Goal: Transaction & Acquisition: Obtain resource

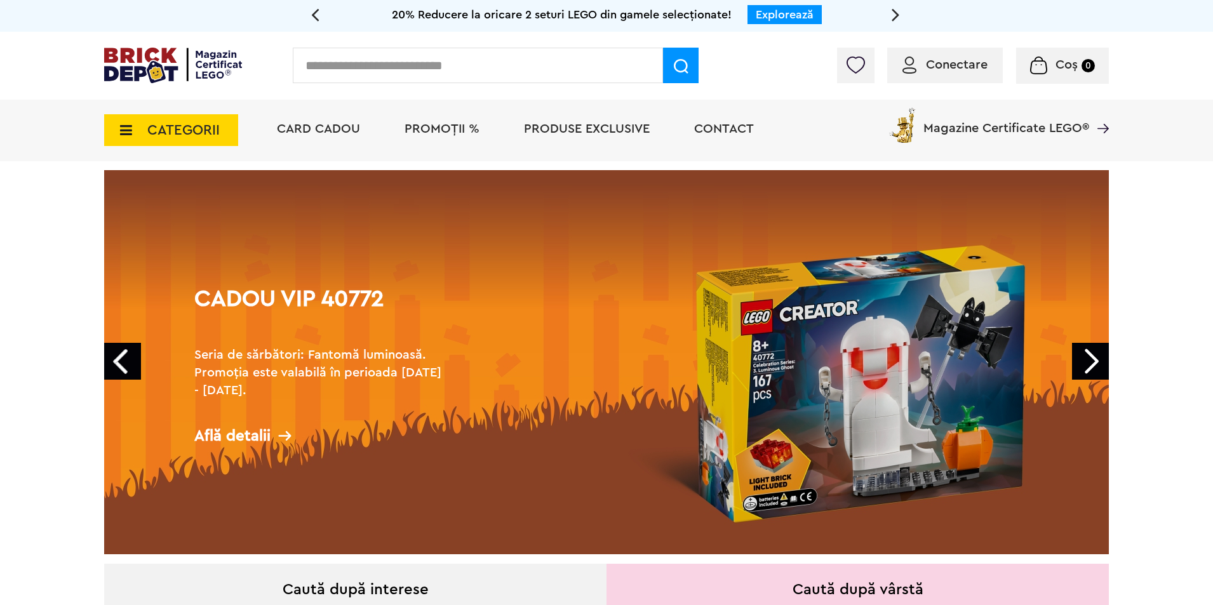
click at [1092, 359] on link "Next" at bounding box center [1090, 361] width 37 height 37
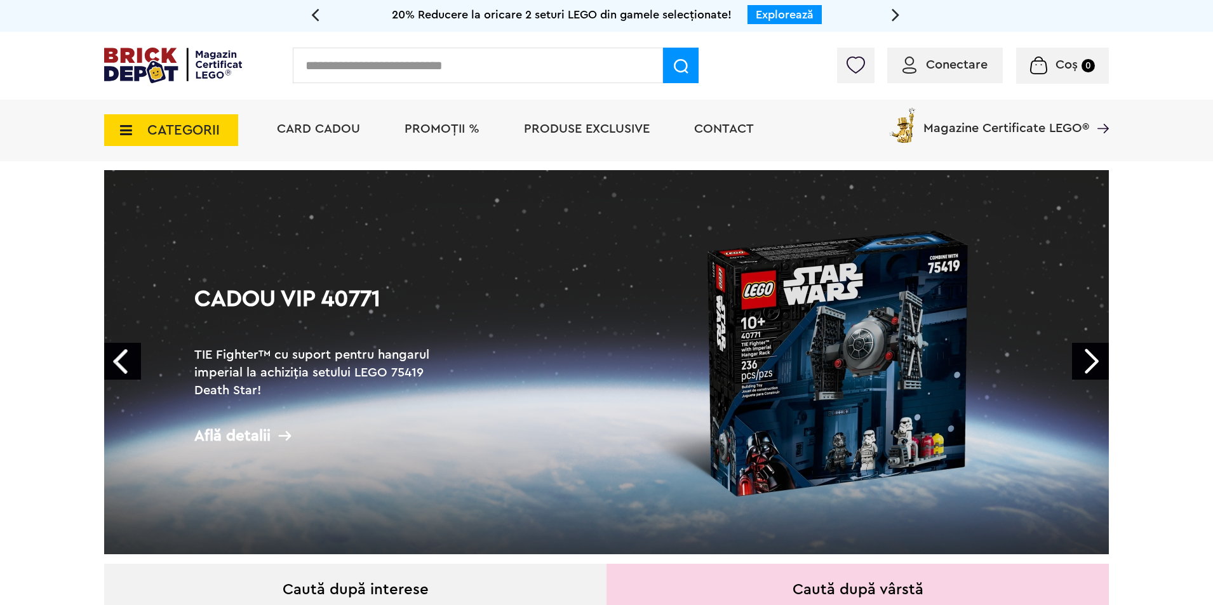
click at [1092, 359] on link "Next" at bounding box center [1090, 361] width 37 height 37
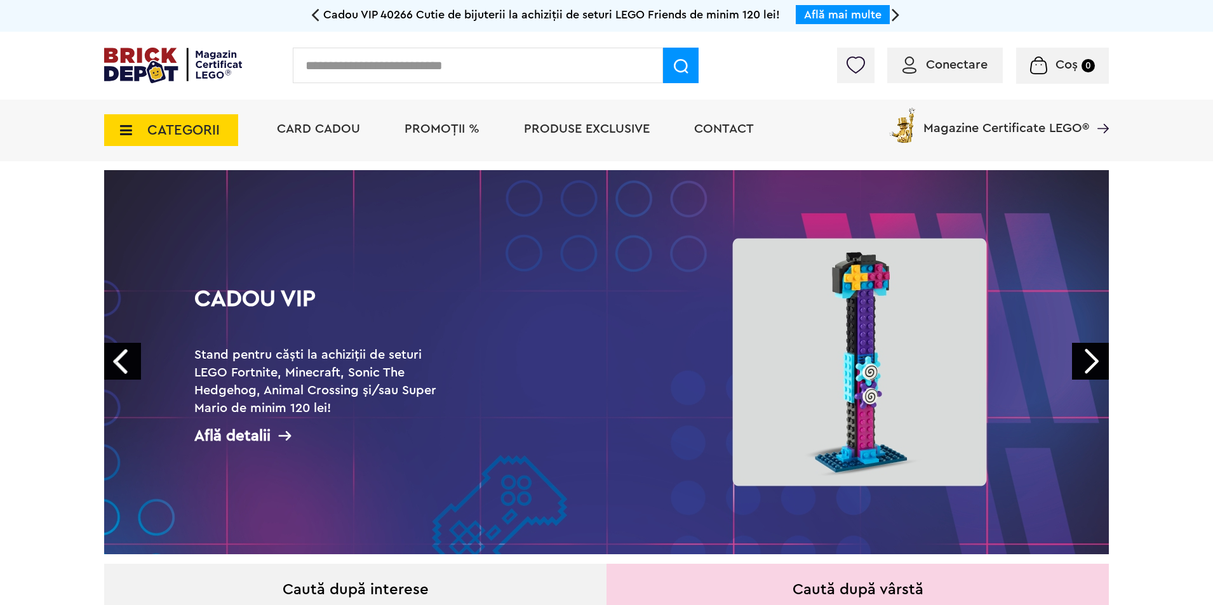
click at [277, 436] on icon at bounding box center [285, 436] width 16 height 16
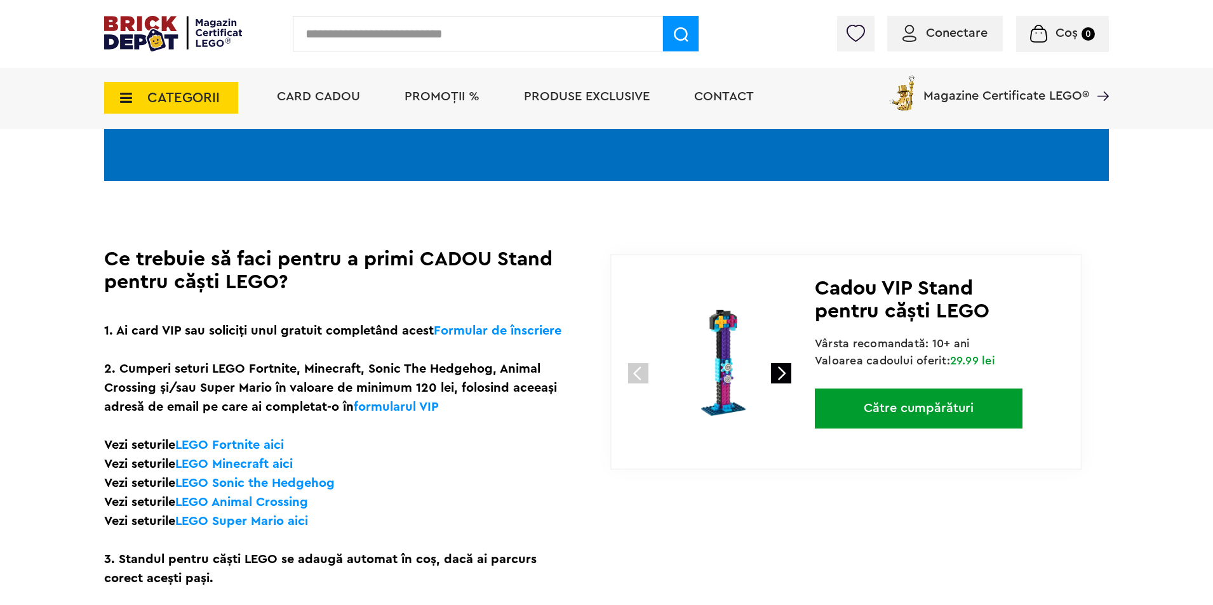
scroll to position [190, 0]
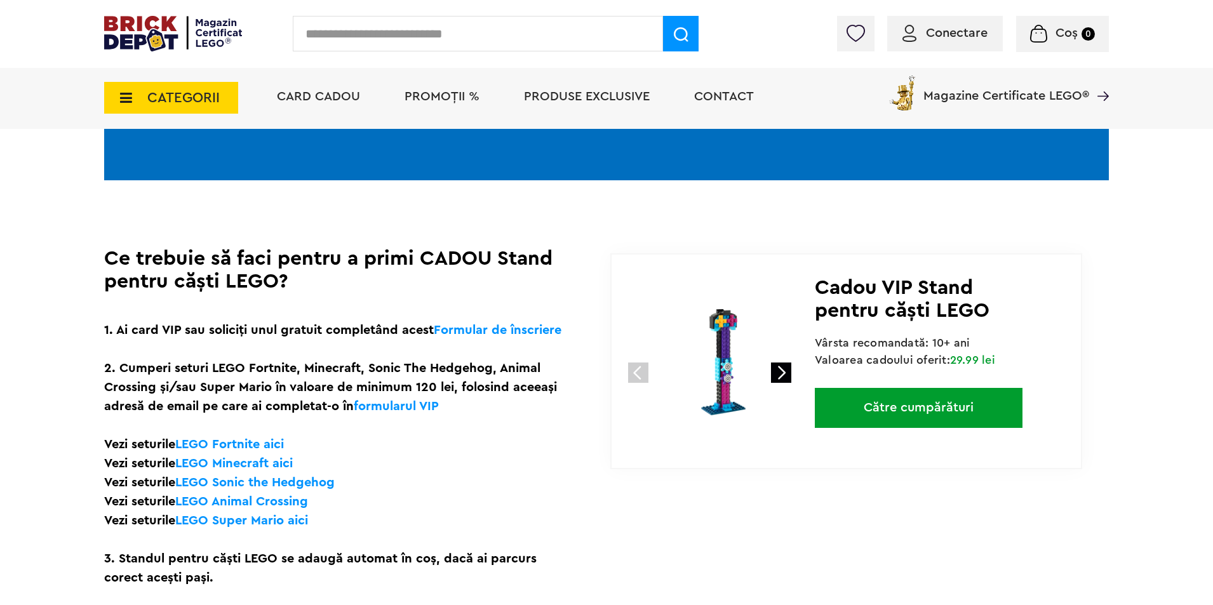
click at [420, 257] on h1 "Ce trebuie să faci pentru a primi CADOU Stand pentru căști LEGO?" at bounding box center [339, 270] width 471 height 46
drag, startPoint x: 521, startPoint y: 265, endPoint x: 278, endPoint y: 281, distance: 243.7
click at [278, 281] on h1 "Ce trebuie să faci pentru a primi CADOU Stand pentru căști LEGO?" at bounding box center [339, 270] width 471 height 46
copy h1 "Stand pentru căști LEGO"
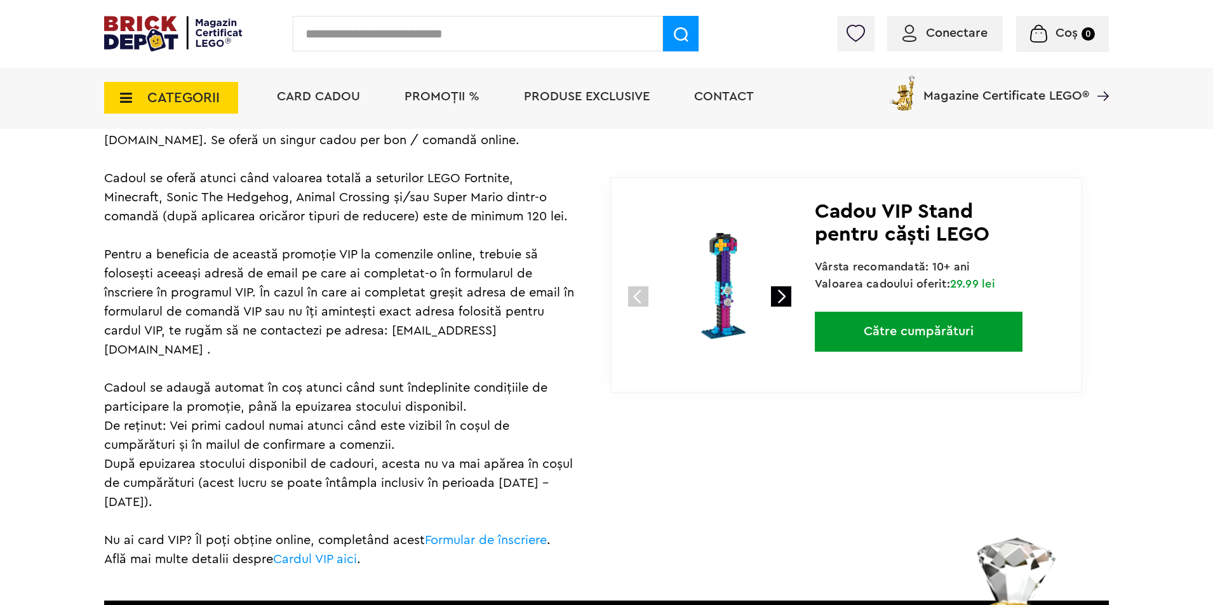
scroll to position [824, 0]
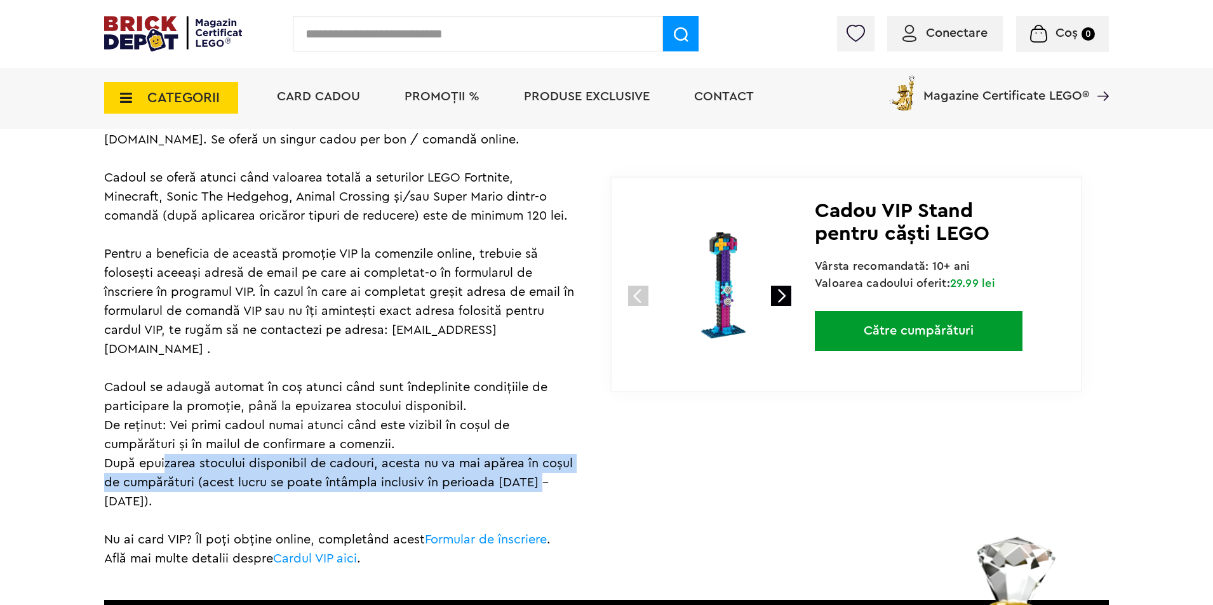
drag, startPoint x: 248, startPoint y: 443, endPoint x: 569, endPoint y: 459, distance: 321.1
click at [569, 459] on div "Regulament Promoția este valabilă în perioada 1.09 - 31.10.2025, în limita stoc…" at bounding box center [339, 289] width 471 height 558
click at [537, 472] on div "Regulament Promoția este valabilă în perioada 1.09 - 31.10.2025, în limita stoc…" at bounding box center [339, 289] width 471 height 558
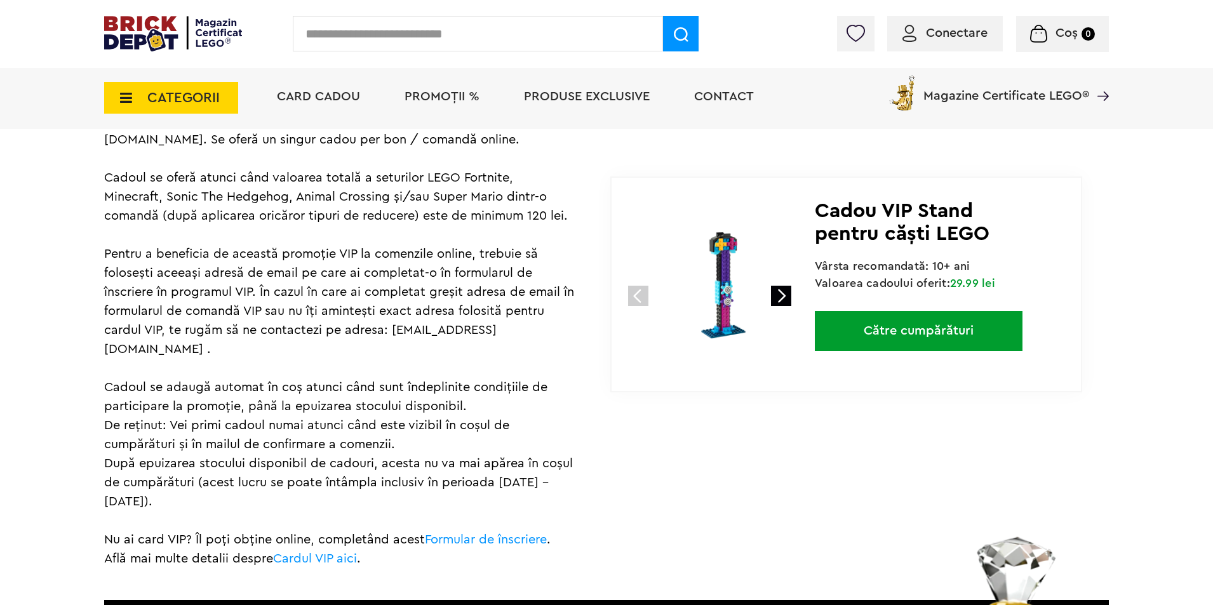
click at [1068, 23] on div "Coș 0 Coș Nu ai nimic în coș Conectare Descoperă noutățile" at bounding box center [1062, 34] width 93 height 36
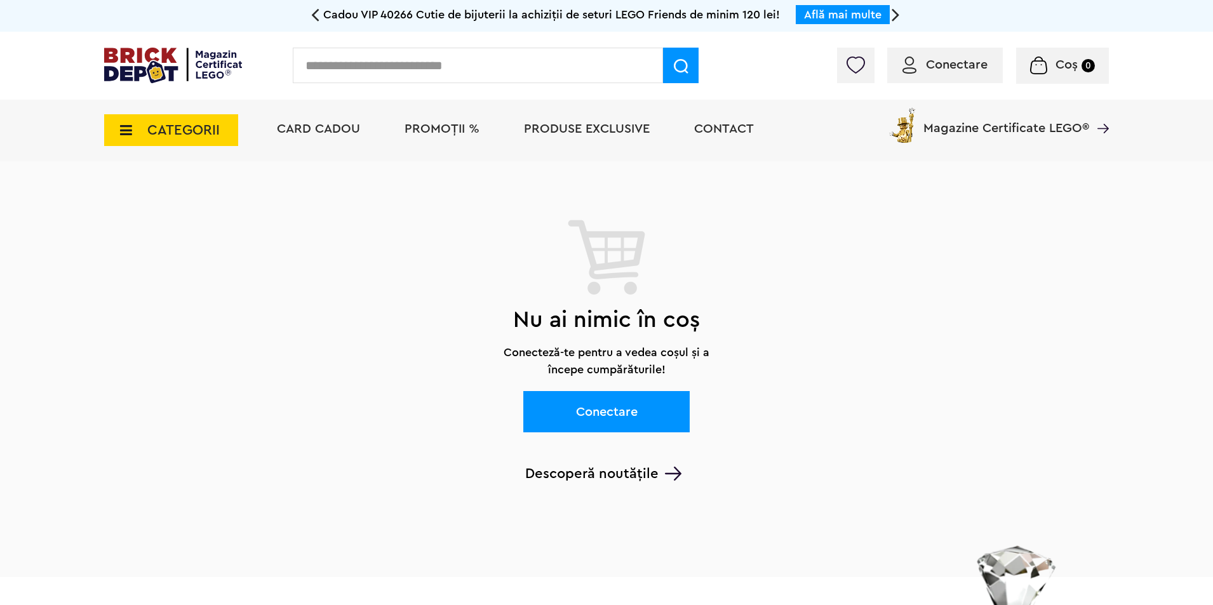
click at [947, 58] on span "Conectare" at bounding box center [957, 64] width 62 height 13
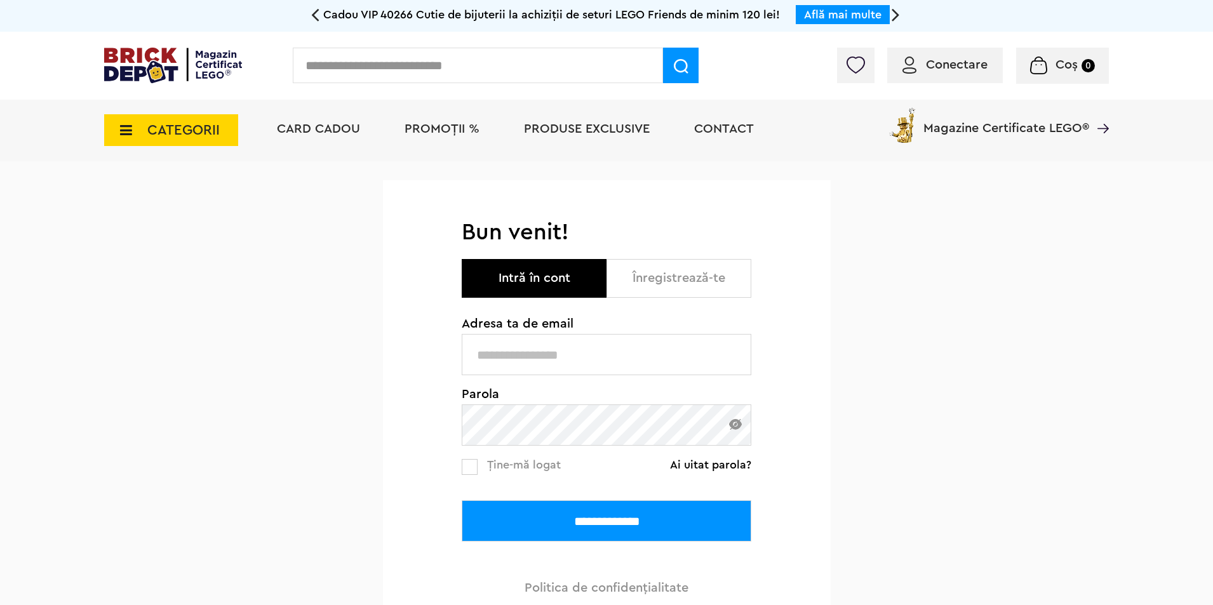
click at [550, 351] on input "text" at bounding box center [607, 354] width 290 height 41
type input "**********"
click at [462, 500] on input "**********" at bounding box center [607, 520] width 290 height 41
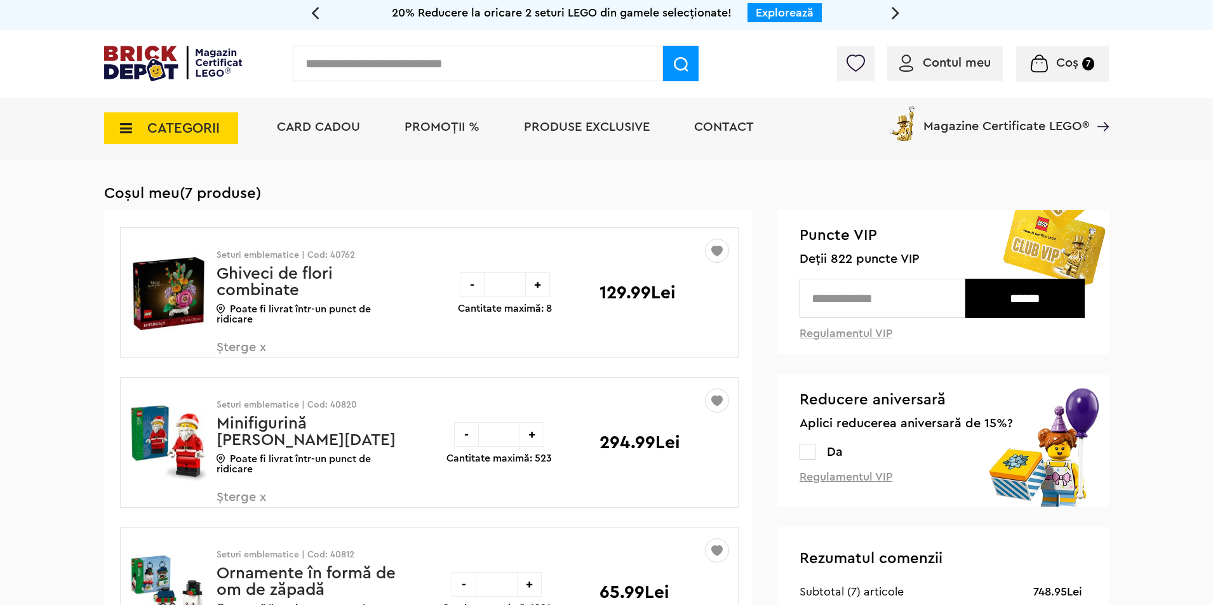
scroll to position [1, 0]
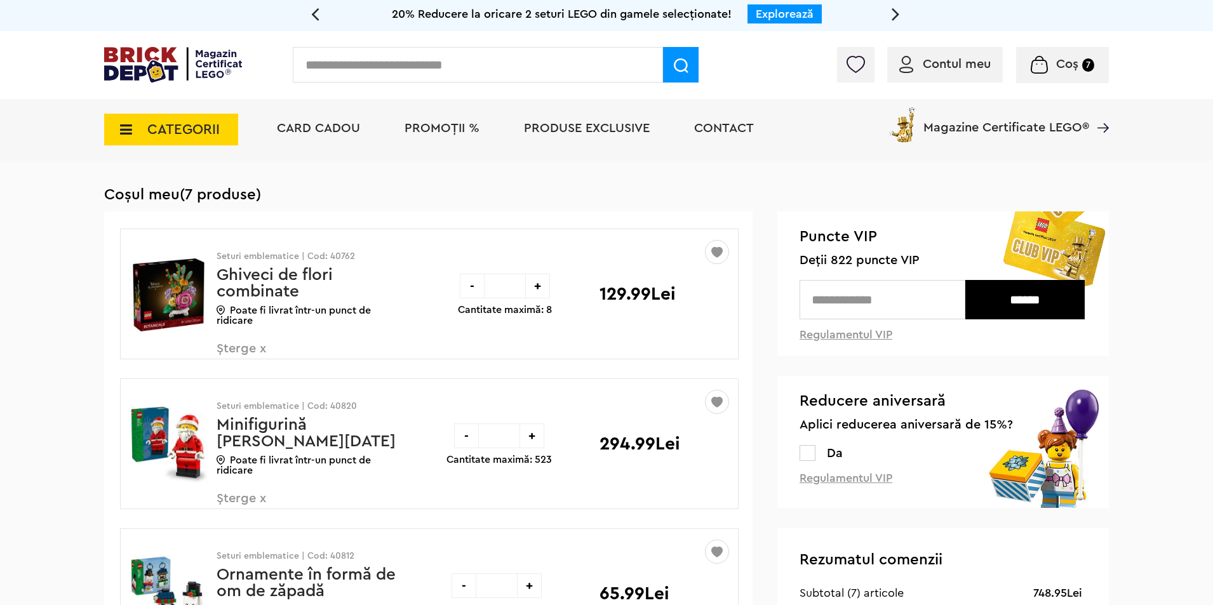
click at [851, 309] on input "text" at bounding box center [883, 299] width 166 height 39
type input "***"
click at [999, 307] on input "******" at bounding box center [1024, 299] width 119 height 39
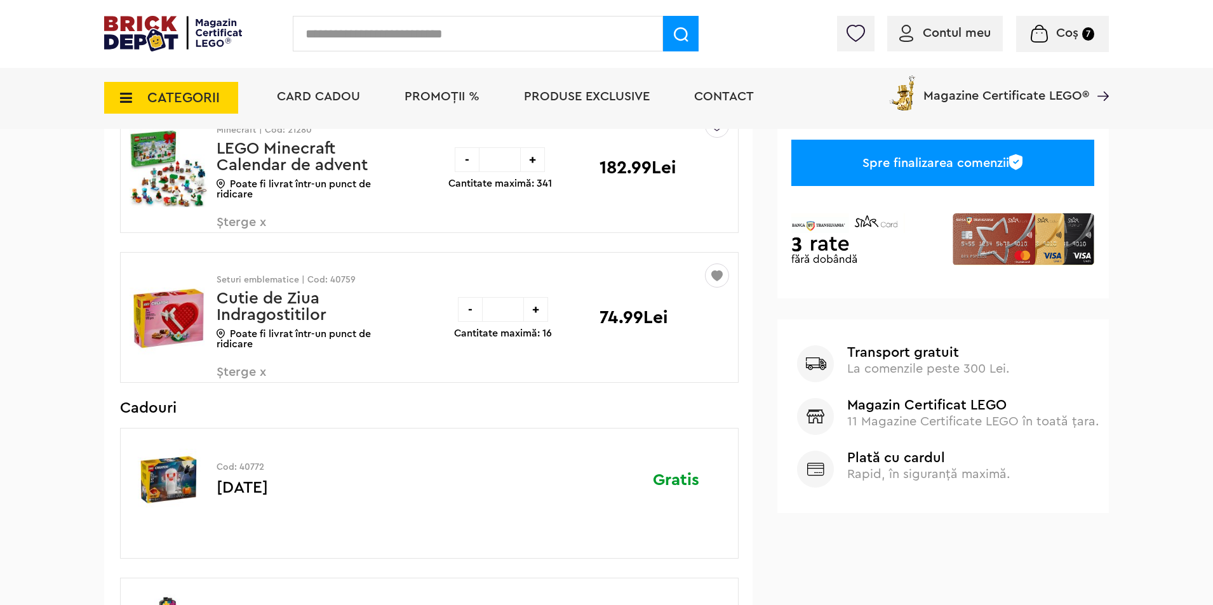
scroll to position [688, 0]
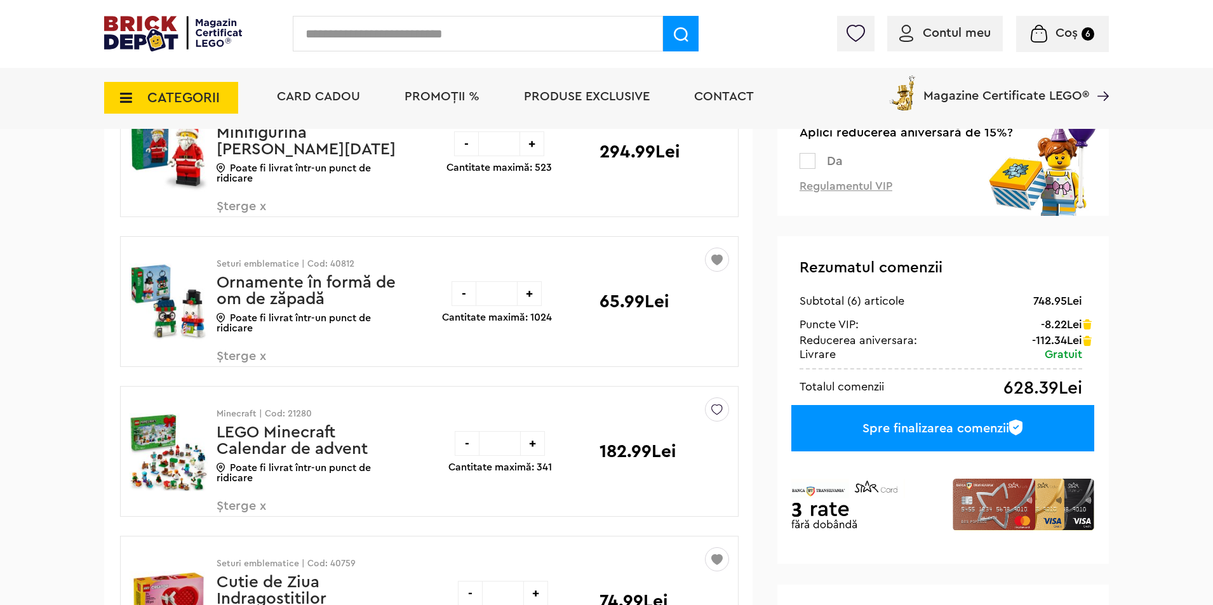
scroll to position [317, 0]
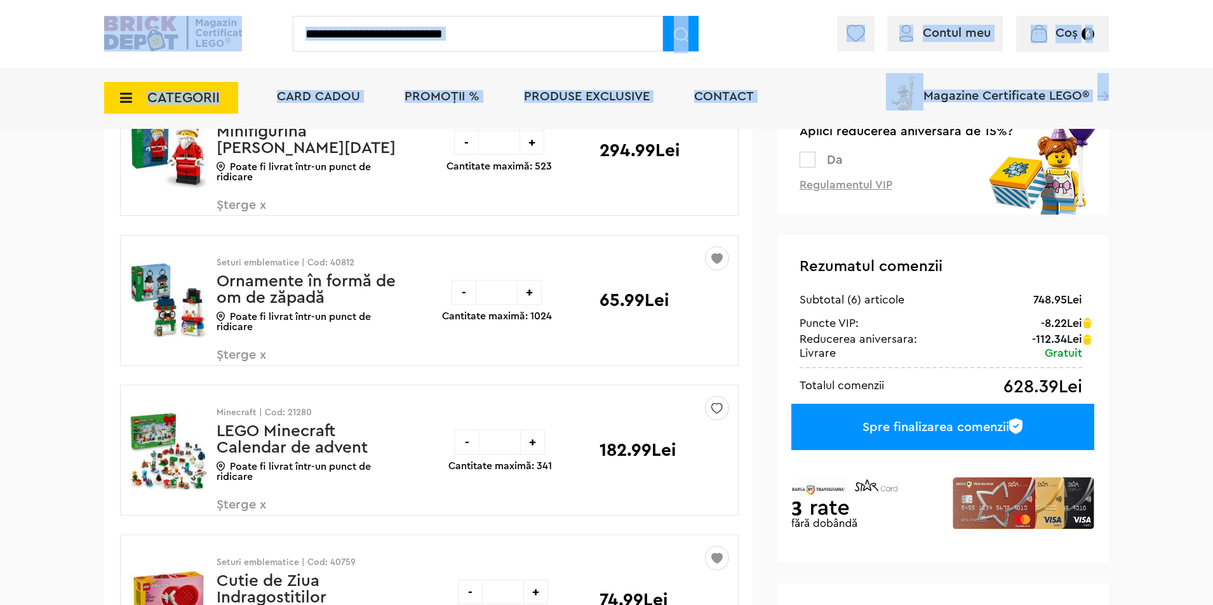
drag, startPoint x: 1212, startPoint y: 261, endPoint x: 1208, endPoint y: 48, distance: 212.8
click at [1208, 48] on div "Cadou VIP 40266 Cutie de bijuterii la achiziții de seturi LEGO Friends de minim…" at bounding box center [606, 363] width 1213 height 1360
click at [1194, 135] on div "Cadou VIP 40266 Cutie de bijuterii la achiziții de seturi LEGO Friends de minim…" at bounding box center [606, 363] width 1213 height 1360
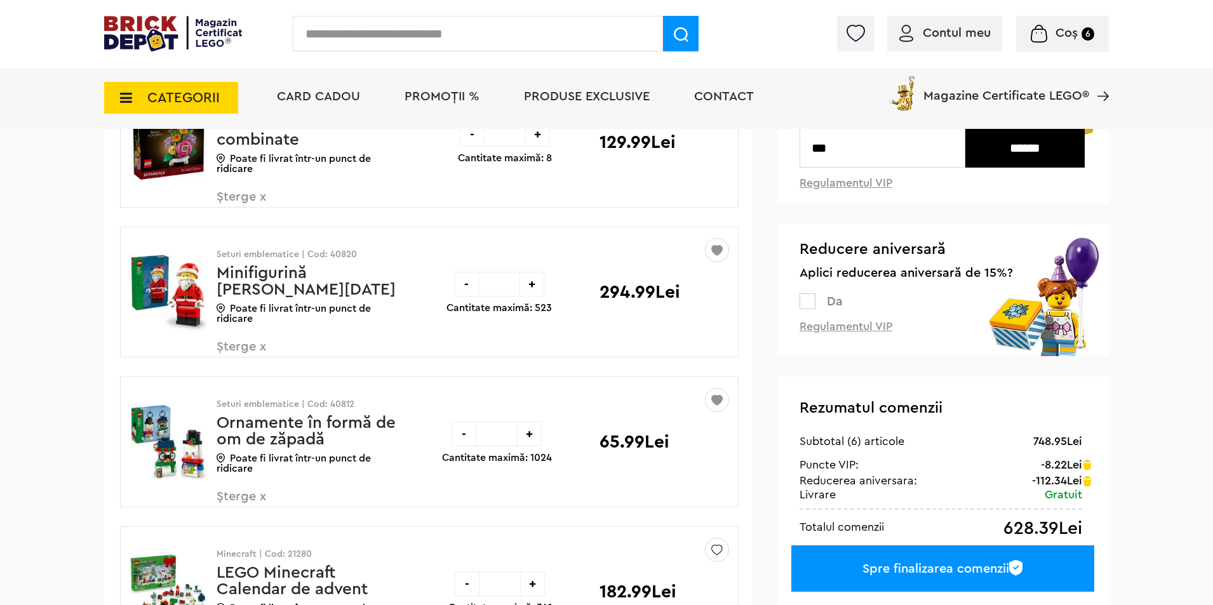
scroll to position [0, 0]
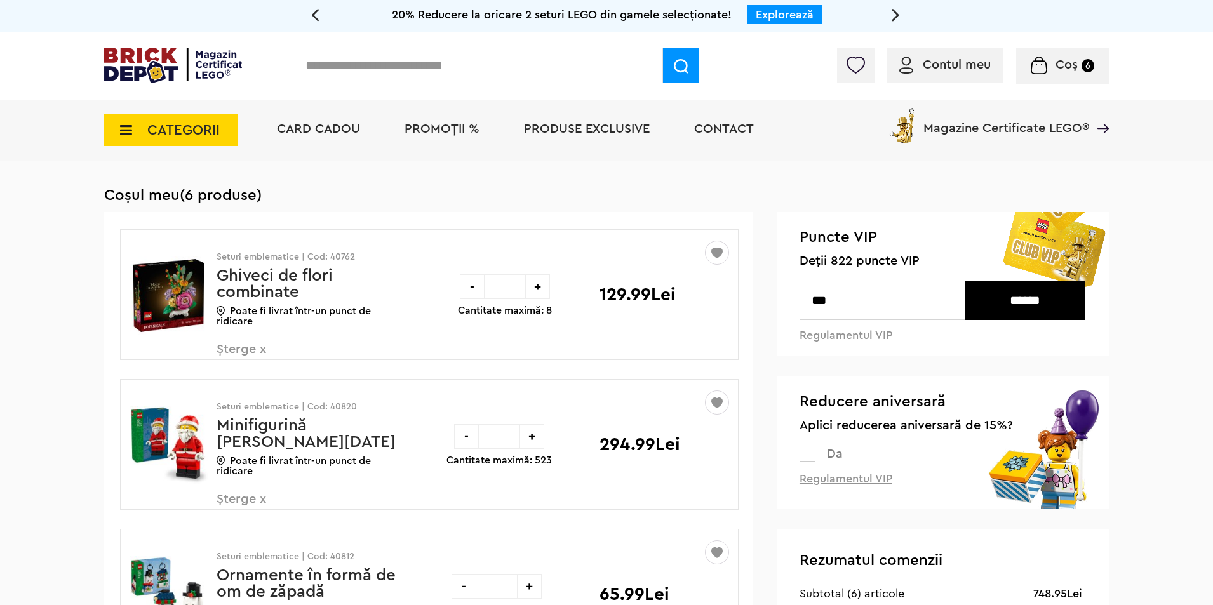
click at [1193, 92] on div "Contul meu Contul meu Comenzile mele Date personale Adrese Parolă Listă dorințe…" at bounding box center [606, 66] width 1213 height 68
click at [1195, 41] on div "Contul meu Contul meu Comenzile mele Date personale Adrese Parolă Listă dorințe…" at bounding box center [606, 66] width 1213 height 68
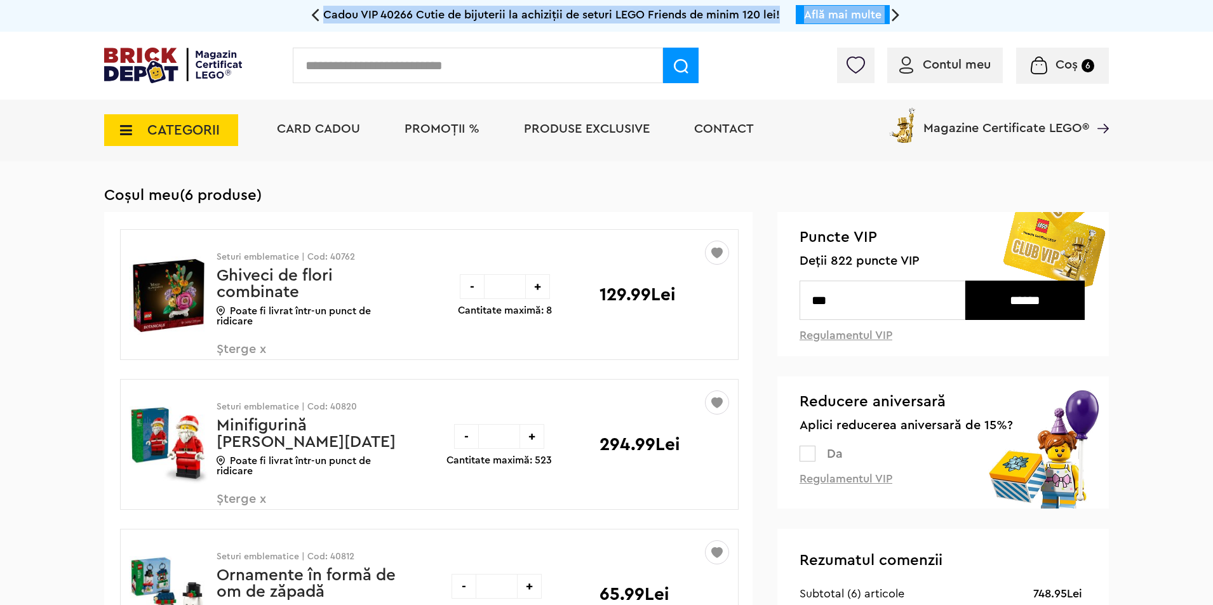
drag, startPoint x: 1168, startPoint y: 71, endPoint x: 218, endPoint y: 4, distance: 952.4
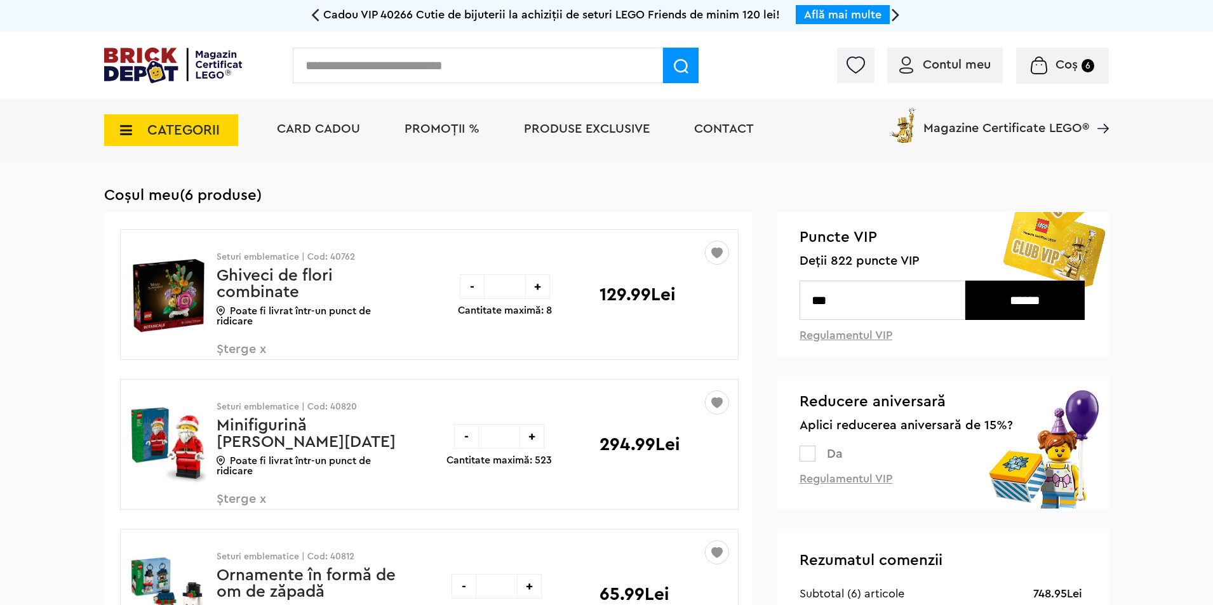
click at [217, 10] on div "Cadou VIP 40266 Cutie de bijuterii la achiziții de seturi LEGO Friends de minim…" at bounding box center [606, 16] width 1213 height 32
drag, startPoint x: 438, startPoint y: 13, endPoint x: 964, endPoint y: 28, distance: 526.7
click at [964, 28] on div "Cadou VIP 40266 Cutie de bijuterii la achiziții de seturi LEGO Friends de minim…" at bounding box center [606, 16] width 1213 height 32
click at [981, 21] on div "Cadou VIP 40266 Cutie de bijuterii la achiziții de seturi LEGO Friends de minim…" at bounding box center [606, 16] width 1213 height 32
click at [1160, 140] on div "CATEGORII Jucării LEGO Card Cadou LEGO Animal Crossing Architecture Art Bluey B…" at bounding box center [606, 131] width 1213 height 62
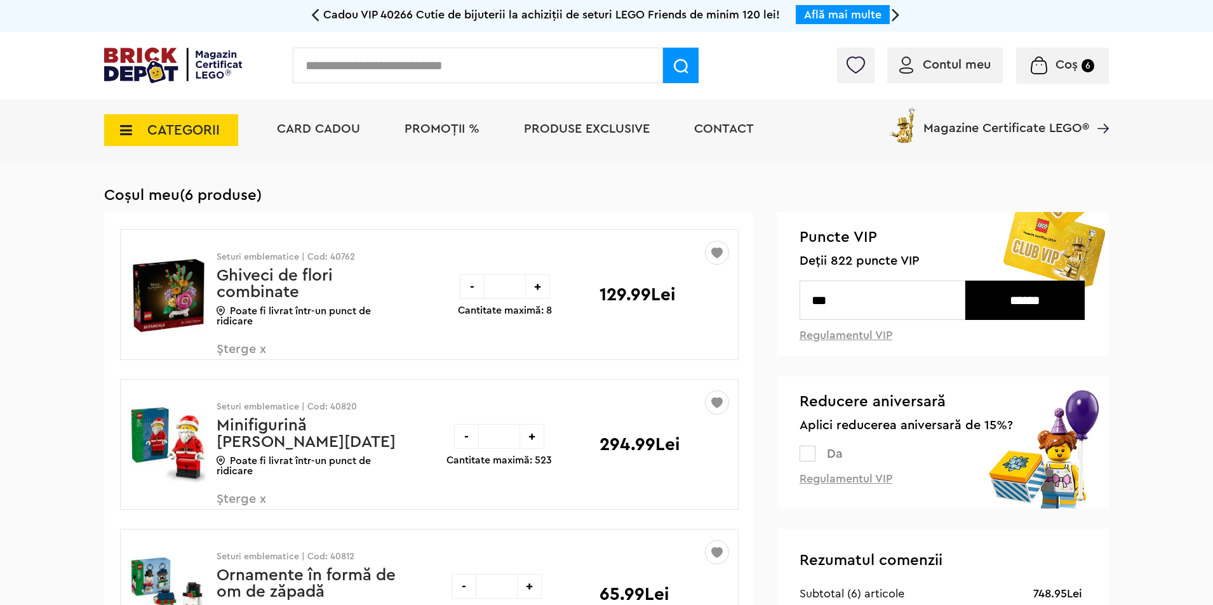
click at [159, 63] on img at bounding box center [173, 66] width 138 height 36
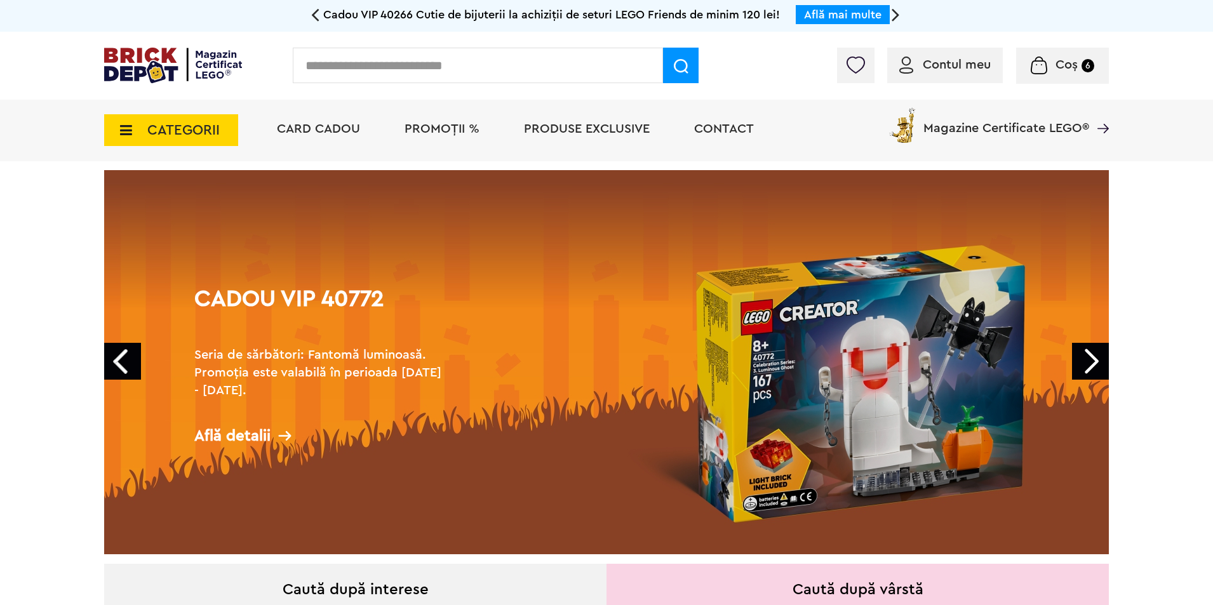
click at [1095, 362] on link "Next" at bounding box center [1090, 361] width 37 height 37
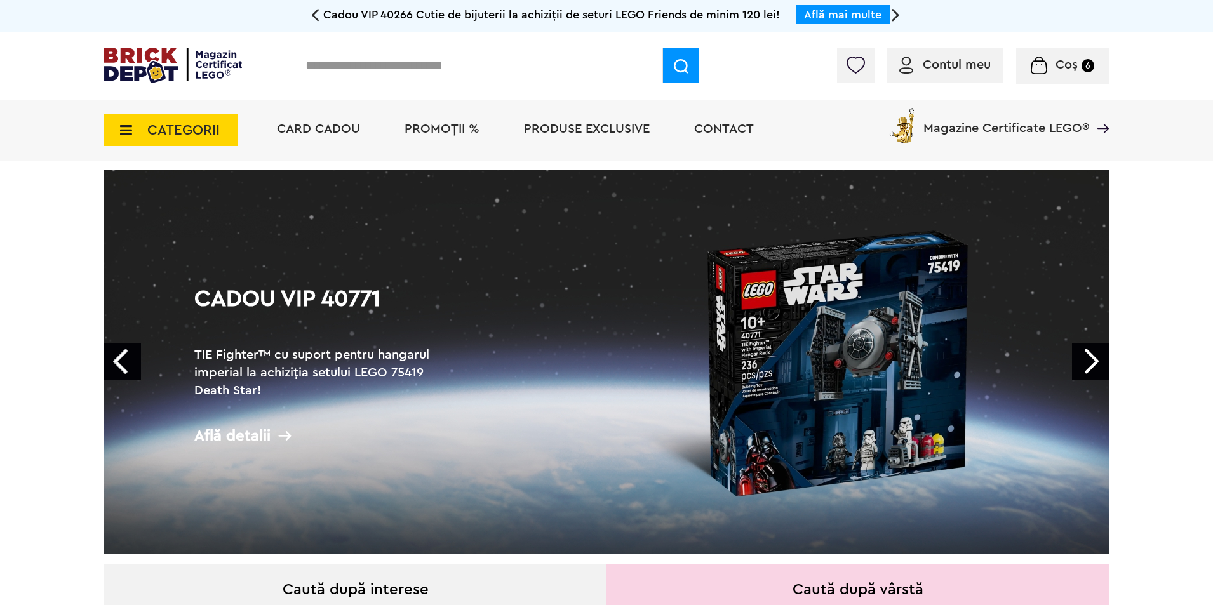
click at [1094, 363] on link "Next" at bounding box center [1090, 361] width 37 height 37
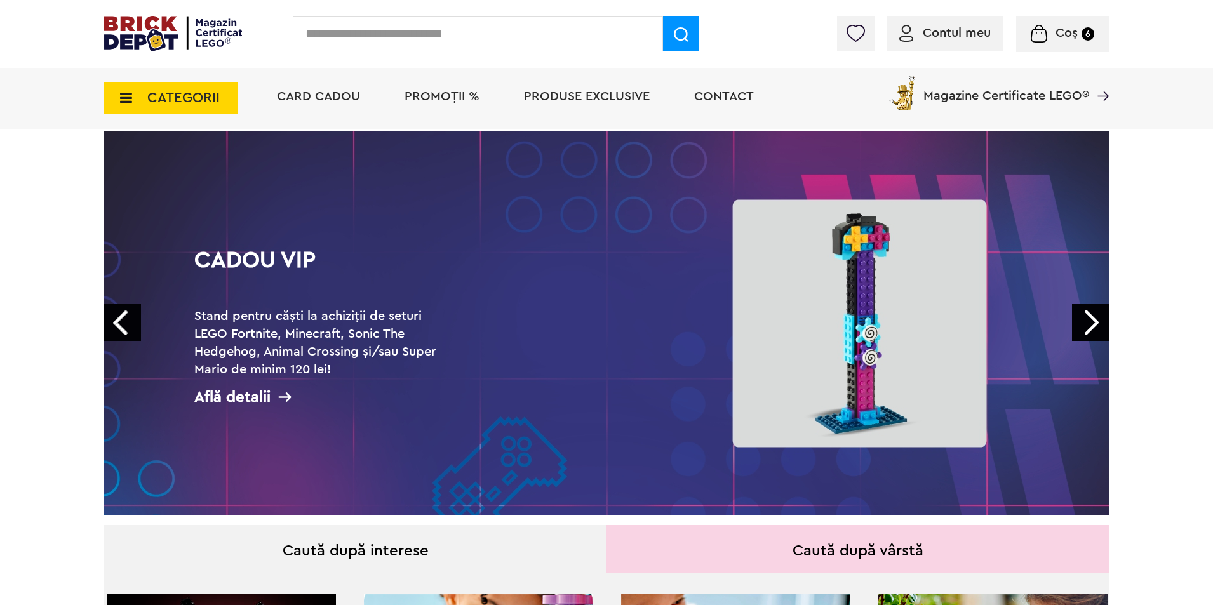
scroll to position [62, 0]
click at [258, 389] on div "Află detalii" at bounding box center [321, 397] width 254 height 16
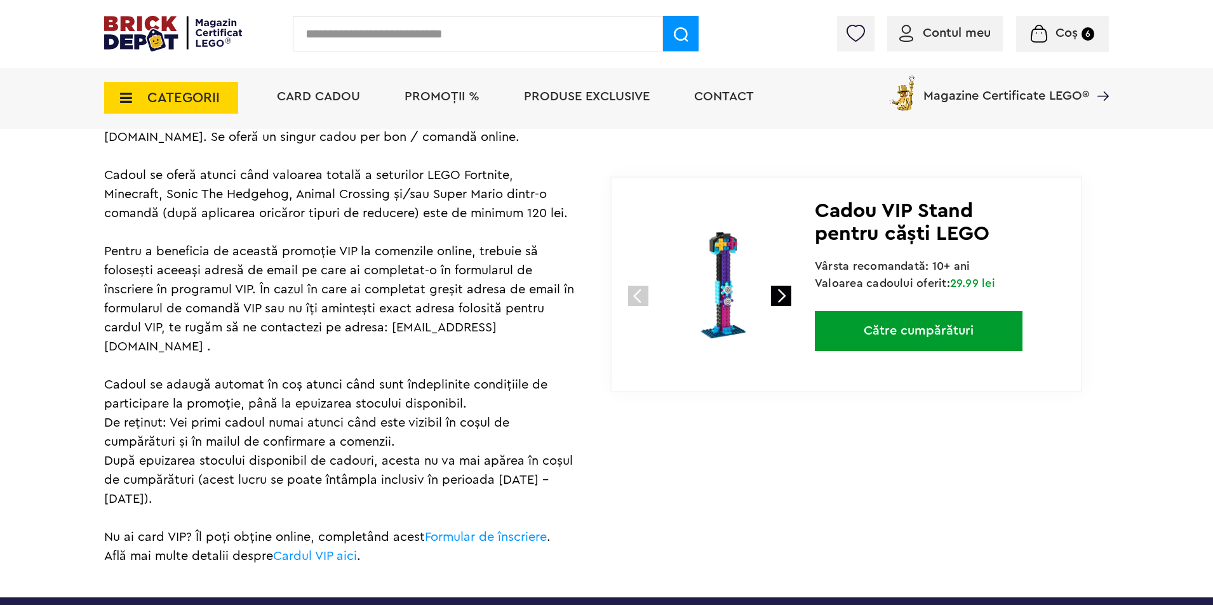
scroll to position [826, 0]
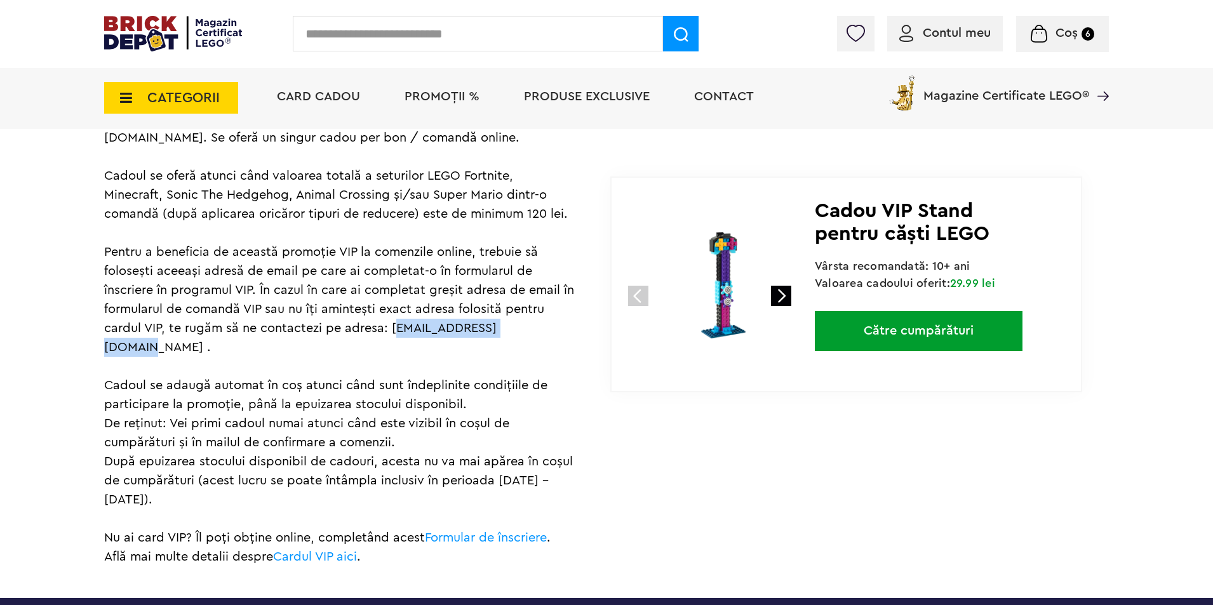
drag, startPoint x: 390, startPoint y: 326, endPoint x: 530, endPoint y: 328, distance: 139.7
click at [530, 328] on span "Promoția este valabilă în perioada [DATE] - [DATE], în limita stocului disponib…" at bounding box center [339, 328] width 470 height 470
copy span "[EMAIL_ADDRESS][DOMAIN_NAME]"
